Goal: Transaction & Acquisition: Download file/media

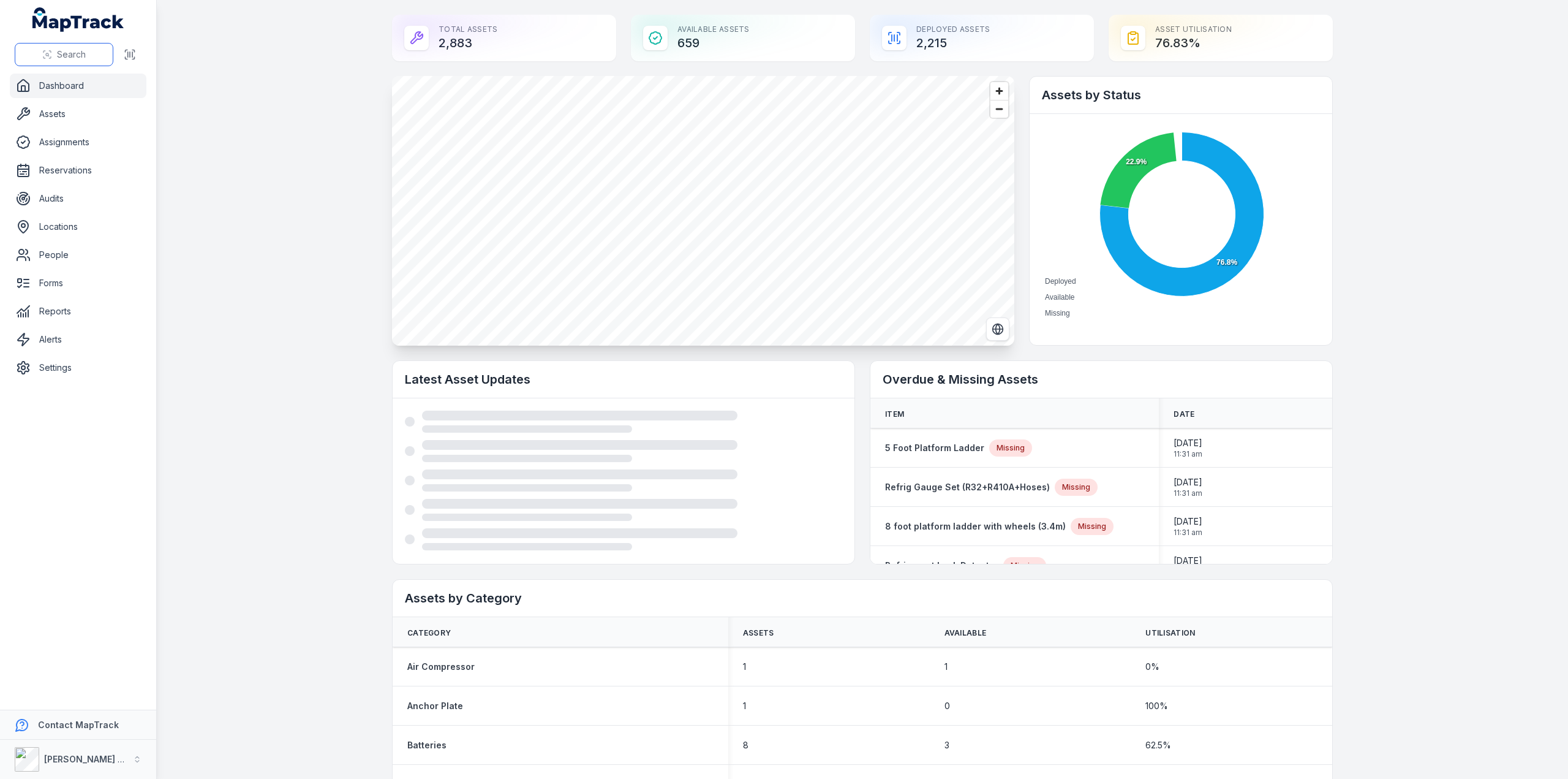
click at [78, 56] on span "Search" at bounding box center [71, 54] width 28 height 12
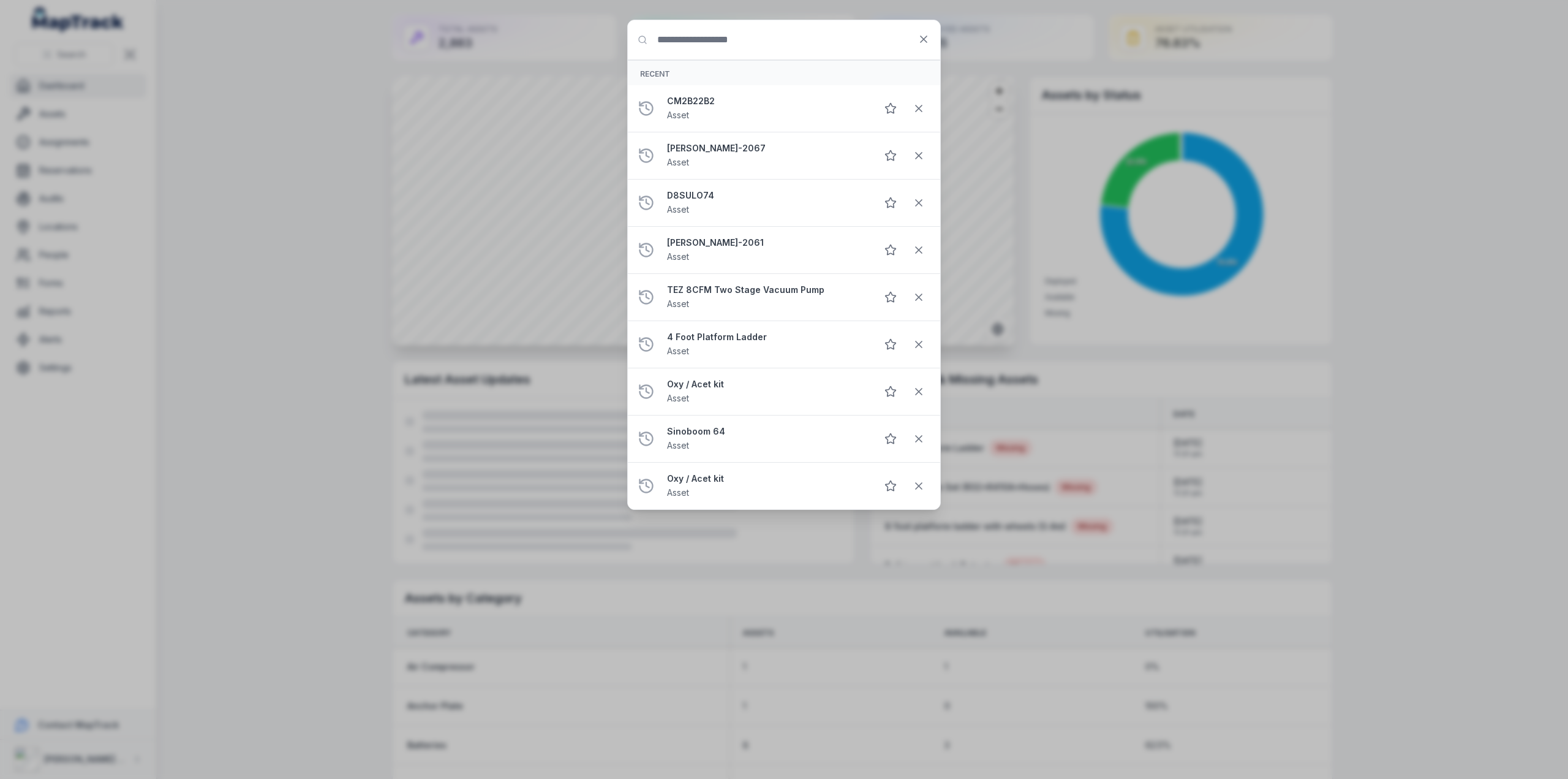
click at [676, 46] on input "Search for anything" at bounding box center [784, 39] width 312 height 39
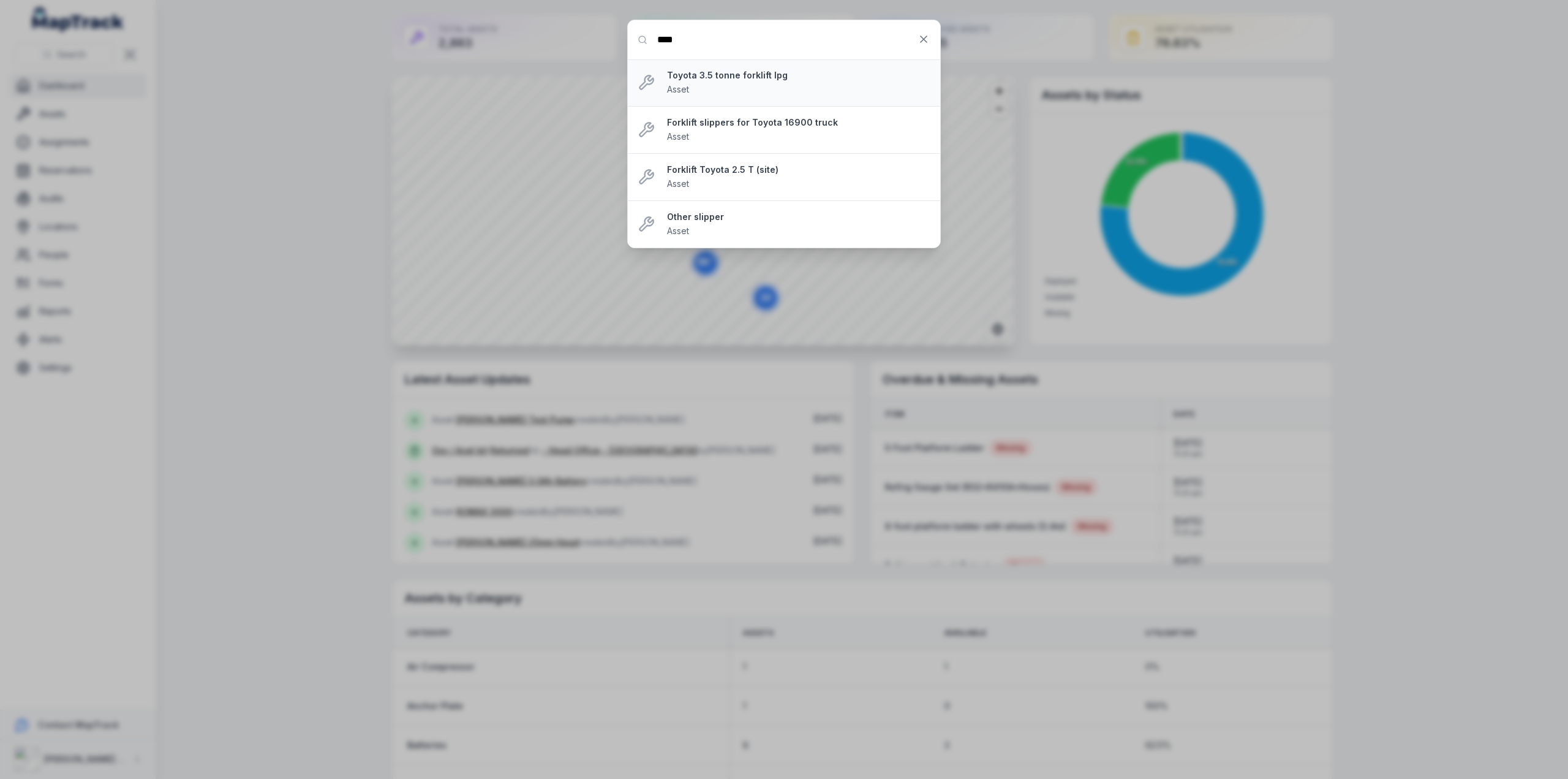
type input "****"
click at [717, 80] on strong "Toyota 3.5 tonne forklift lpg" at bounding box center [799, 75] width 264 height 12
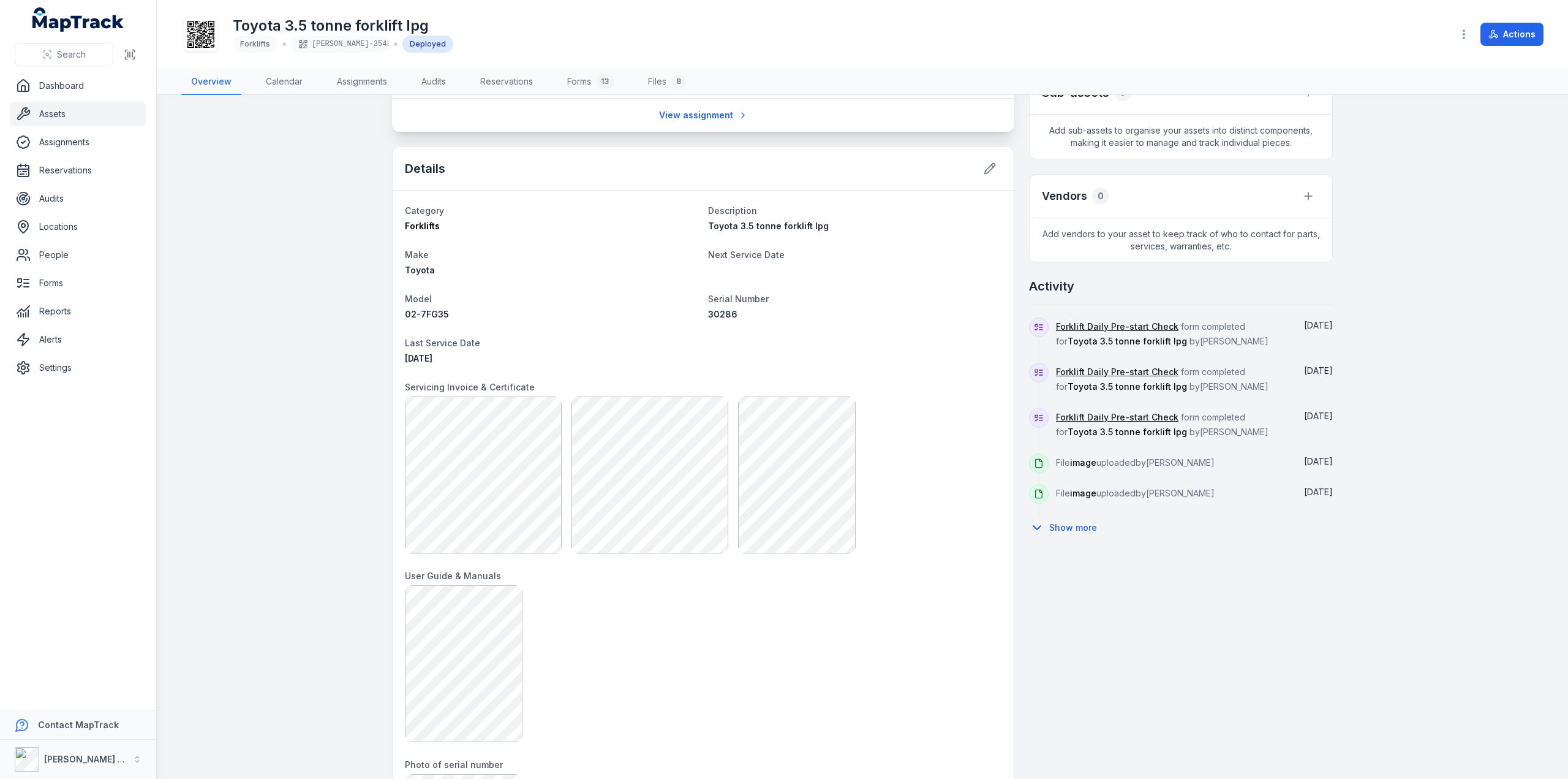
scroll to position [429, 0]
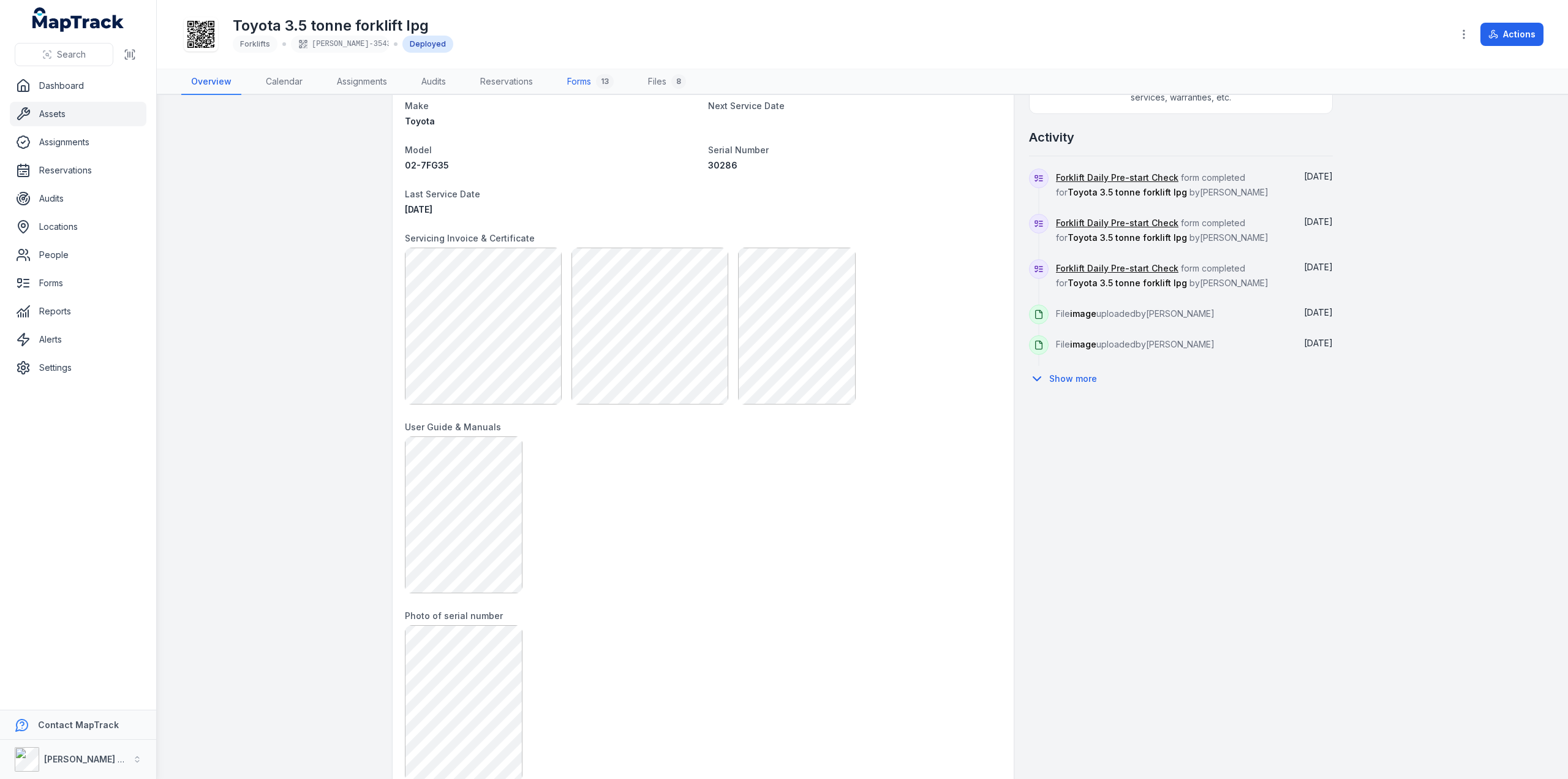
click at [570, 75] on link "Forms 13" at bounding box center [591, 81] width 66 height 26
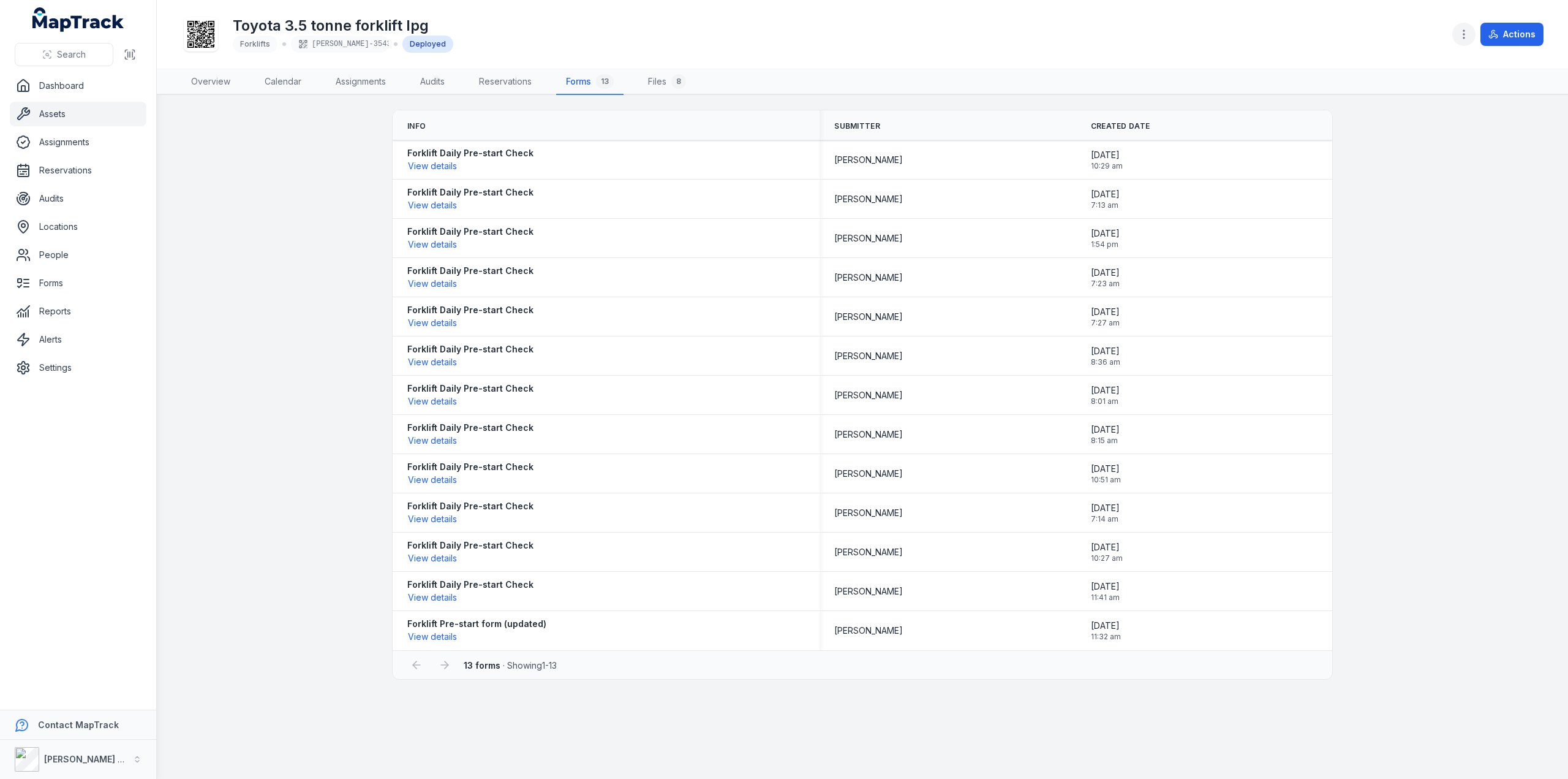
click at [1464, 39] on circle "button" at bounding box center [1463, 38] width 1 height 1
click at [775, 40] on div "Toyota 3.5 tonne forklift lpg Forklifts [PERSON_NAME]-3543 Deployed Actions" at bounding box center [862, 34] width 1362 height 59
click at [1468, 31] on icon "button" at bounding box center [1463, 34] width 12 height 12
click at [1544, 34] on header "Toggle Navigation Toyota 3.5 tonne forklift lpg Forklifts [PERSON_NAME]-3543 De…" at bounding box center [862, 34] width 1411 height 69
click at [1528, 34] on button "Actions" at bounding box center [1511, 34] width 63 height 24
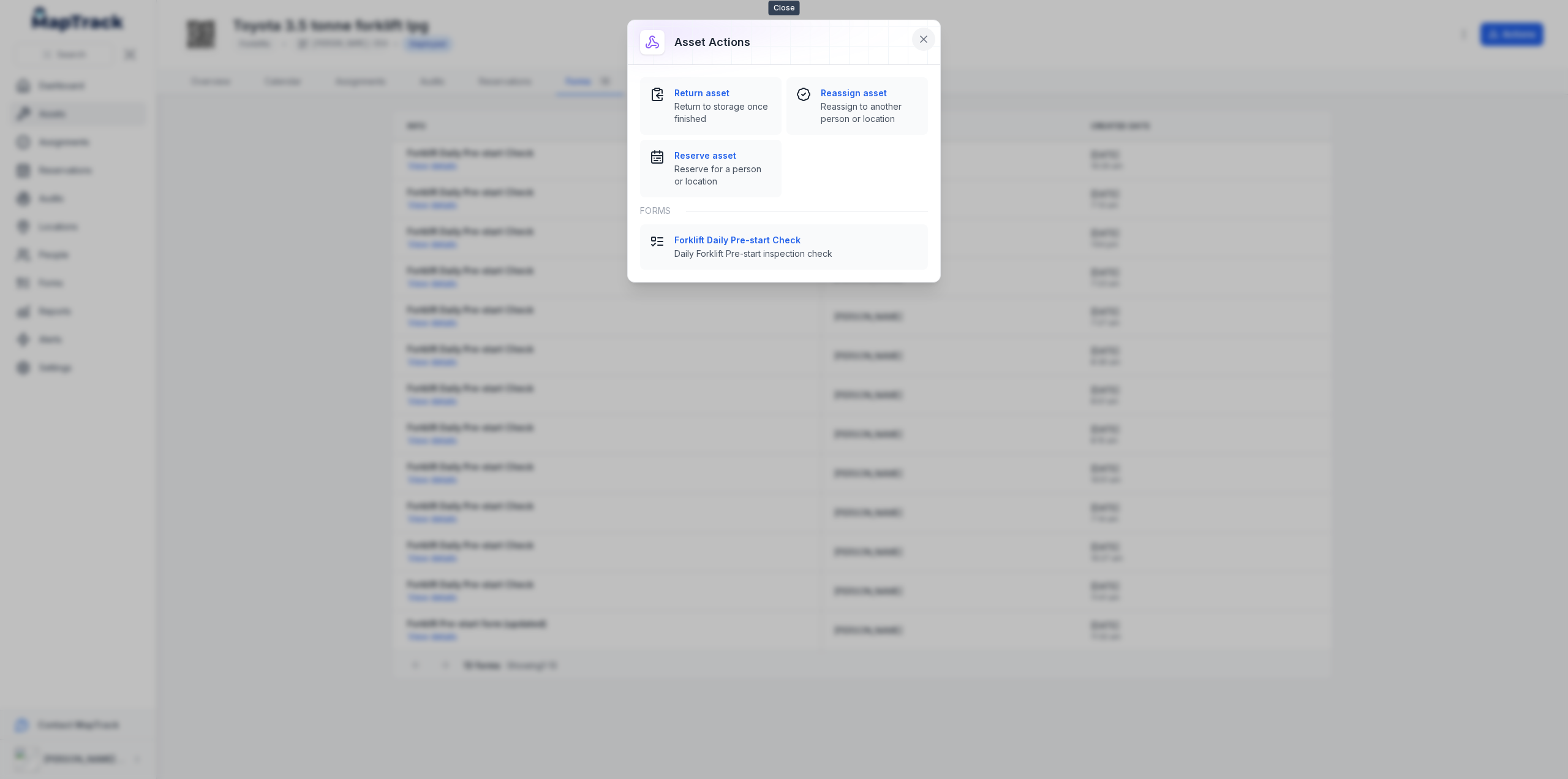
click at [928, 41] on icon at bounding box center [923, 39] width 12 height 12
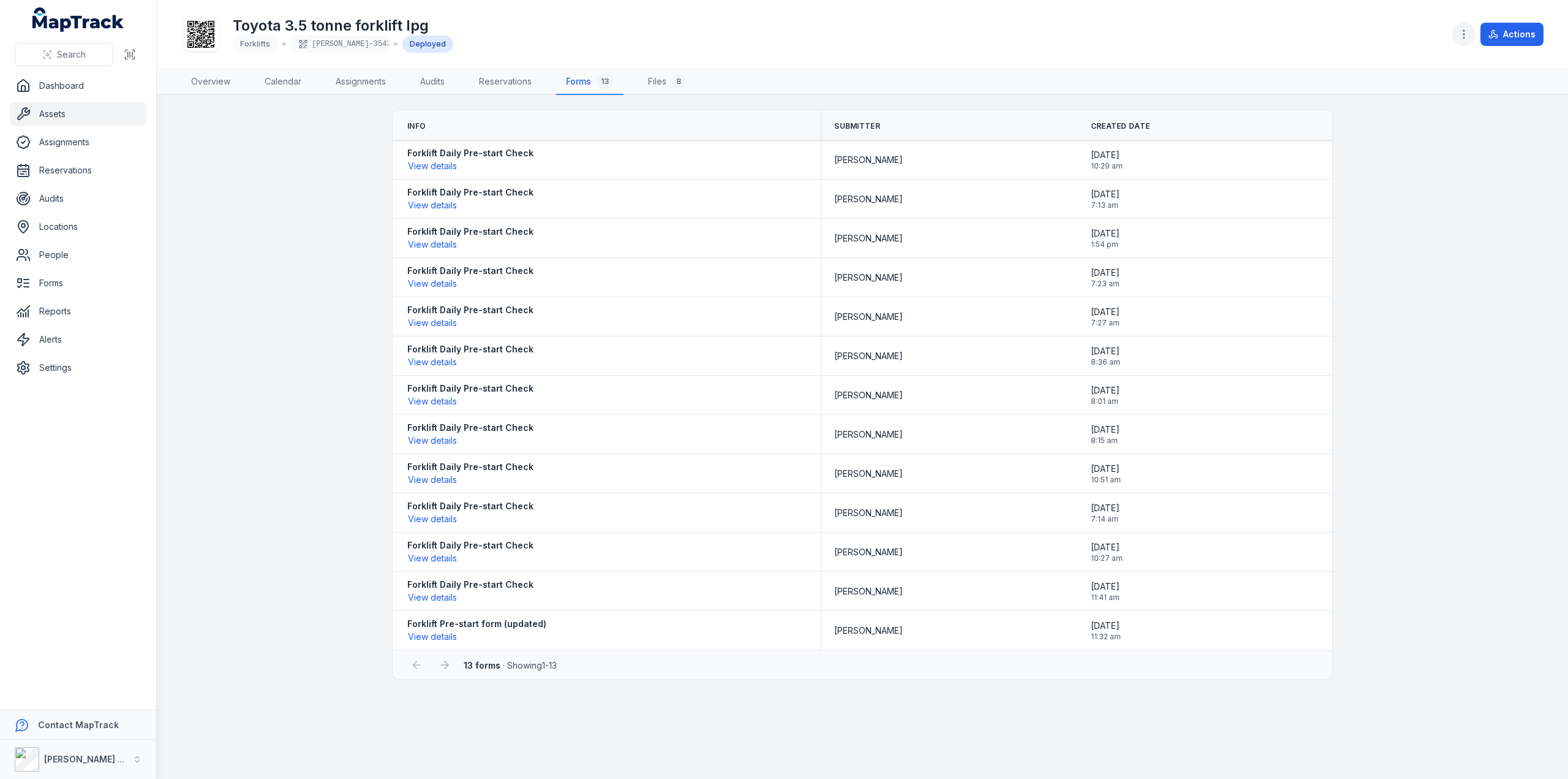
click at [1464, 36] on icon "button" at bounding box center [1463, 34] width 12 height 12
click at [1339, 711] on div "Toggle Navigation Toyota 3.5 tonne forklift lpg Forklifts [PERSON_NAME]-3543 De…" at bounding box center [862, 390] width 1411 height 779
click at [450, 163] on button "View details" at bounding box center [432, 165] width 50 height 13
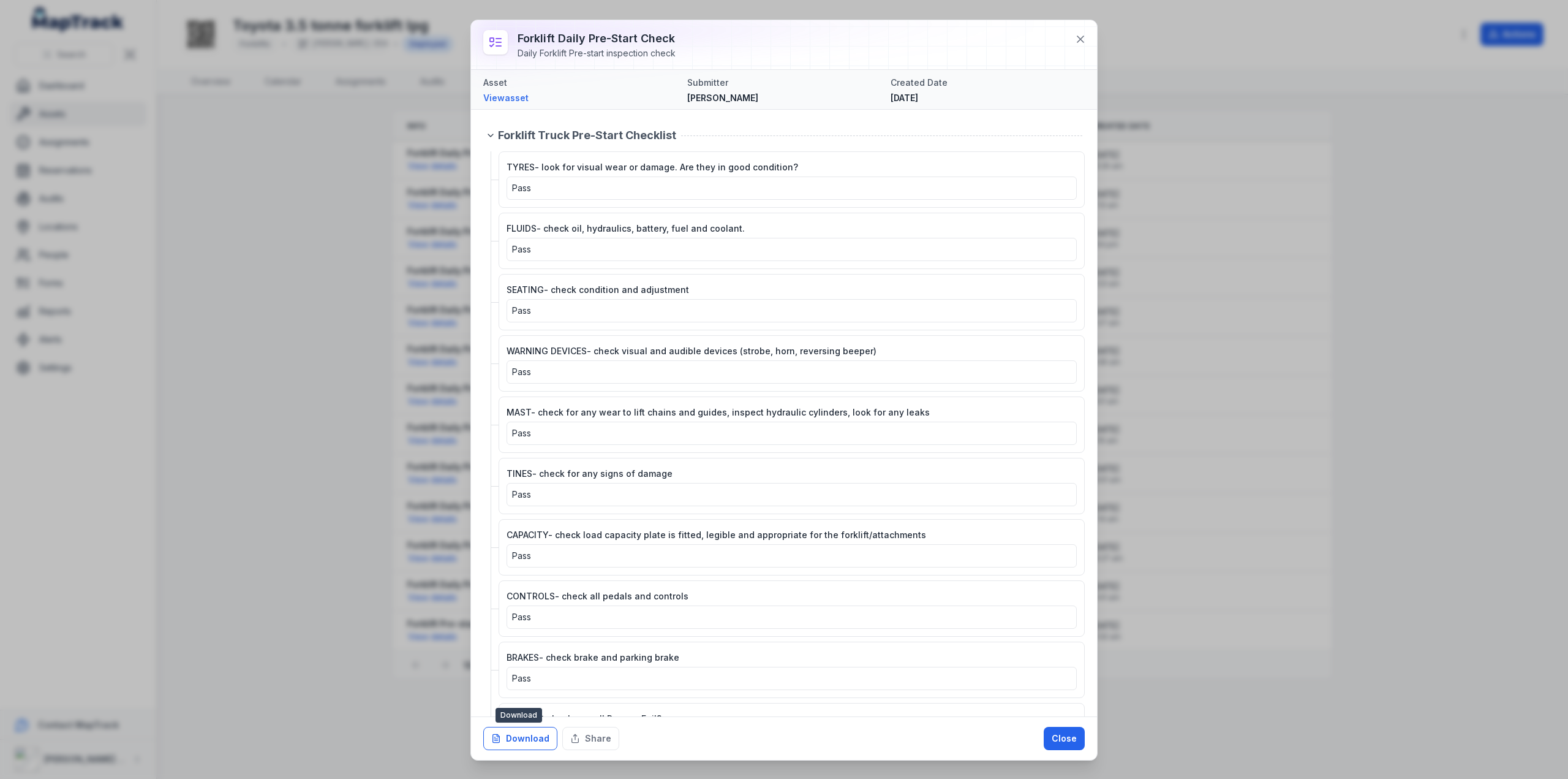
click at [534, 742] on button "Download" at bounding box center [520, 738] width 74 height 24
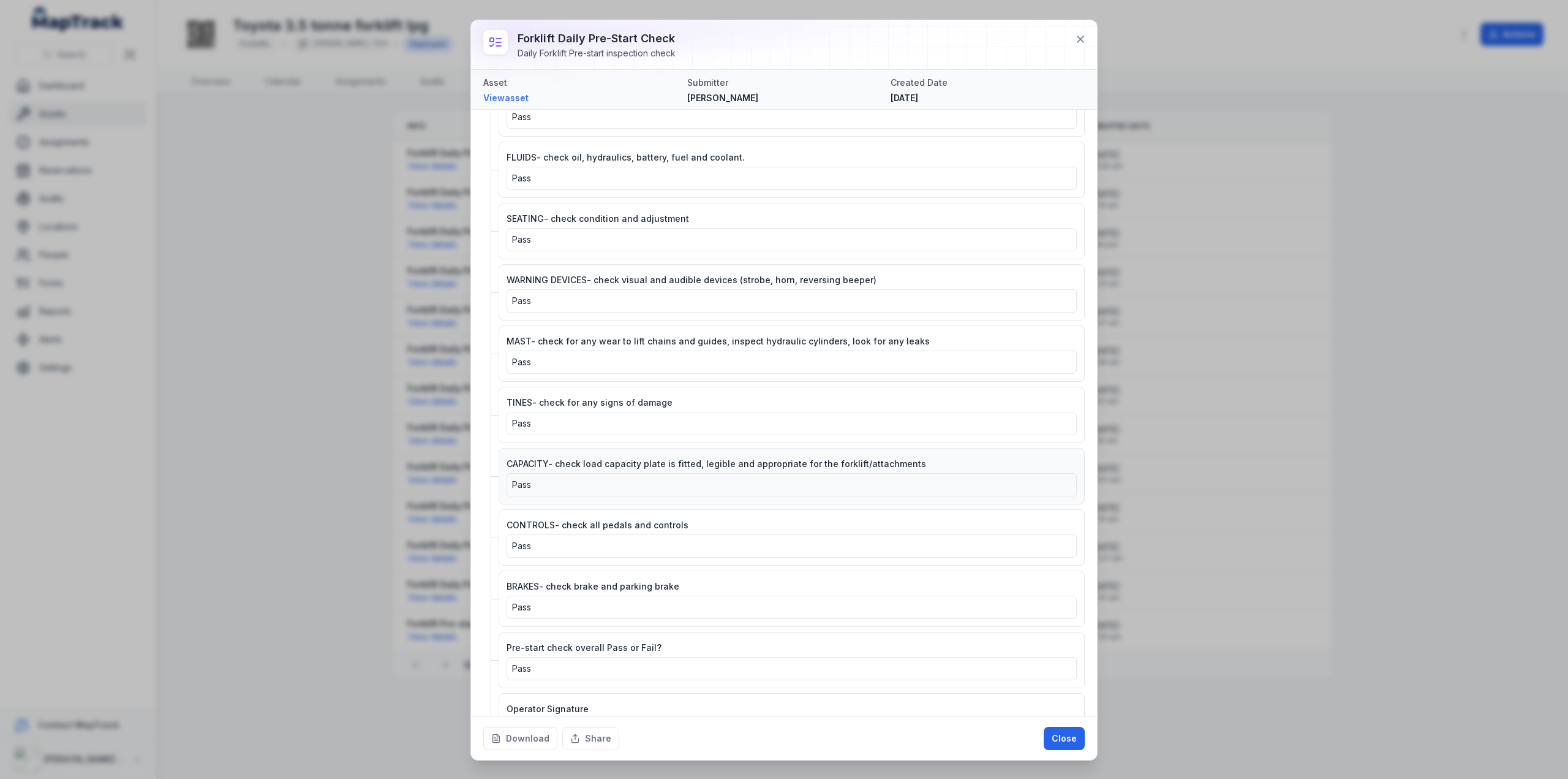
scroll to position [123, 0]
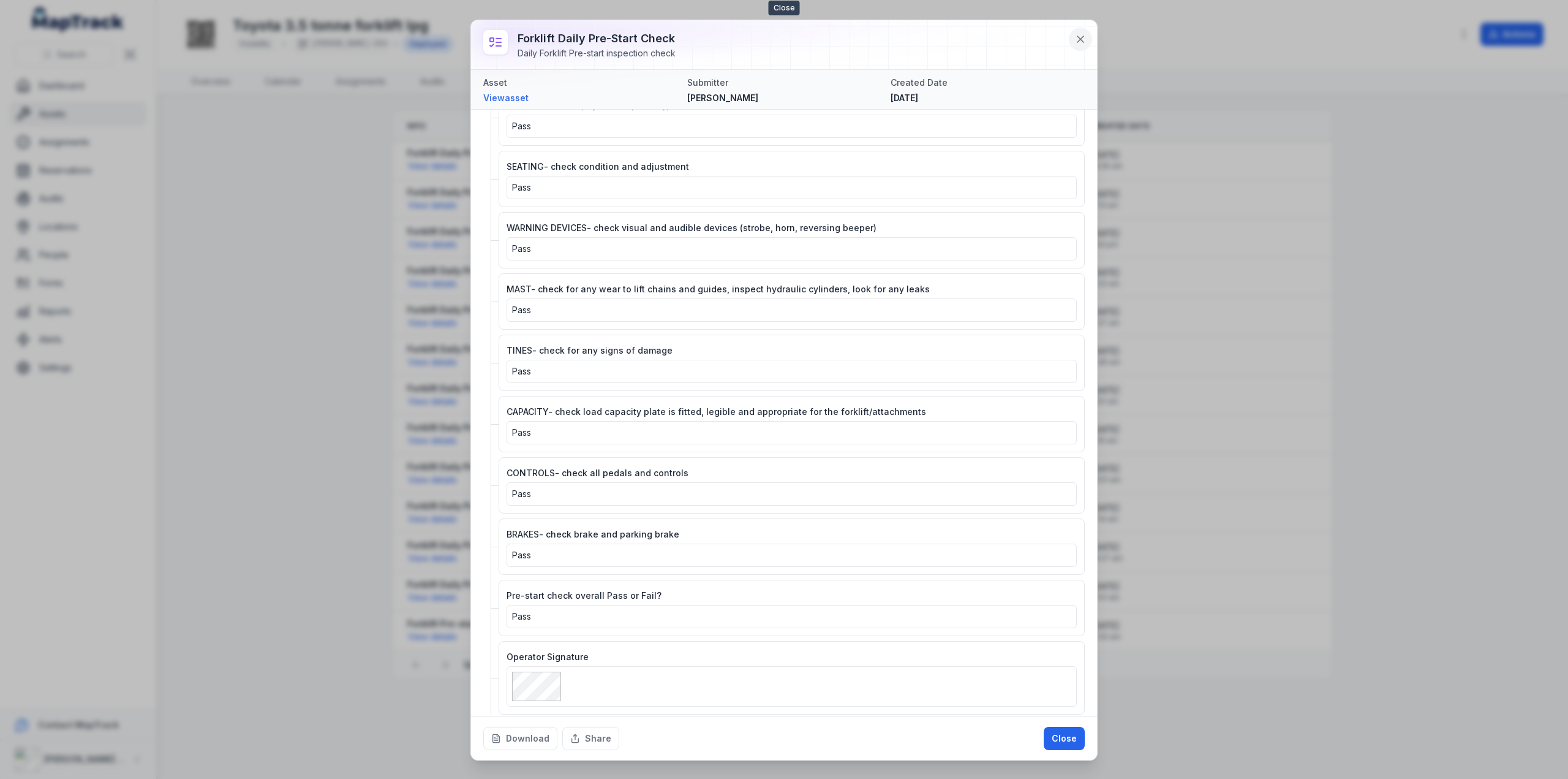
click at [1077, 36] on icon at bounding box center [1080, 39] width 12 height 12
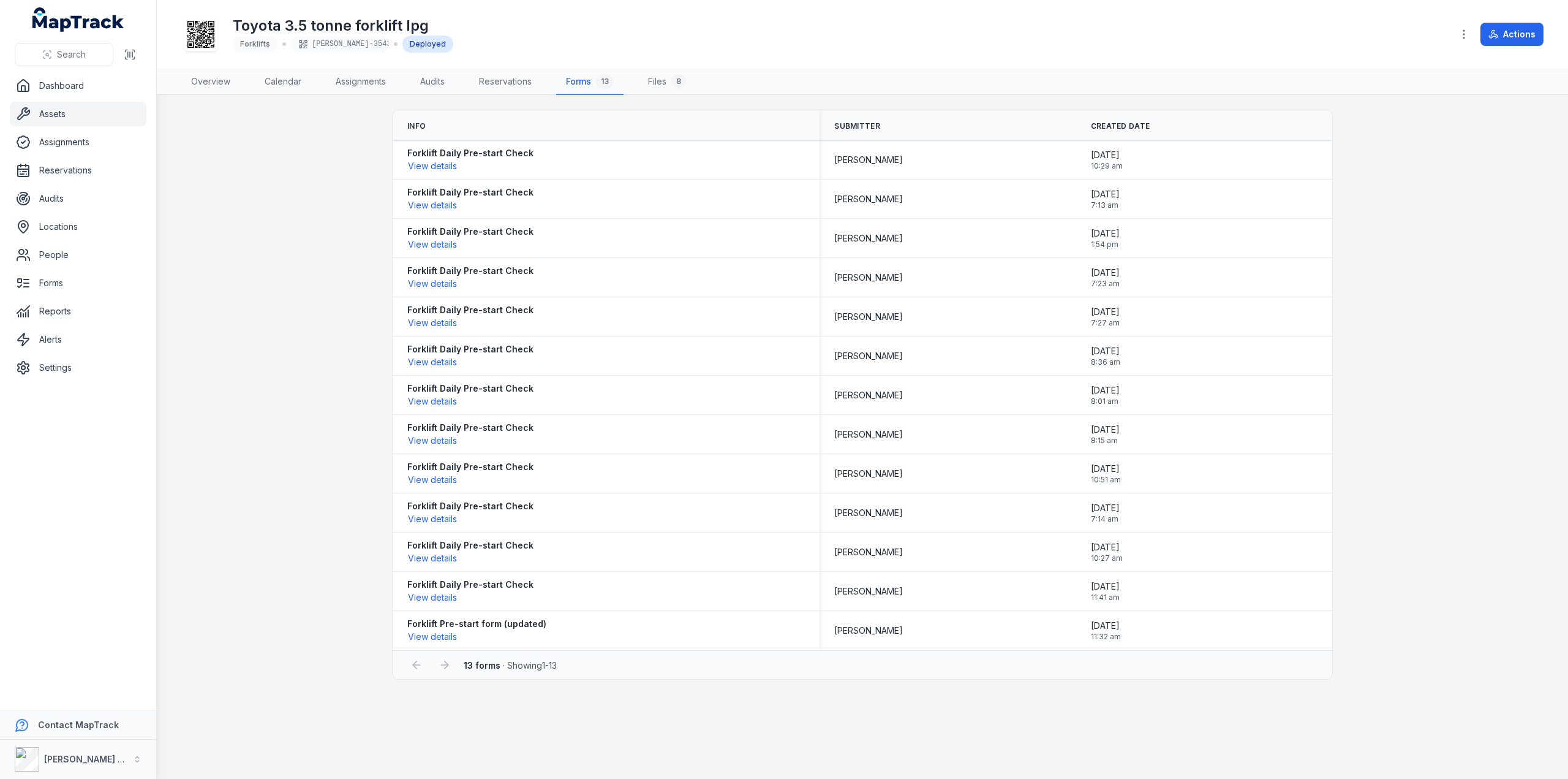
drag, startPoint x: 542, startPoint y: 347, endPoint x: 334, endPoint y: 545, distance: 287.2
click at [334, 545] on main "Info Submitter Created Date Forklift Daily Pre-start Check View details [PERSON…" at bounding box center [862, 436] width 1411 height 684
